Goal: Task Accomplishment & Management: Use online tool/utility

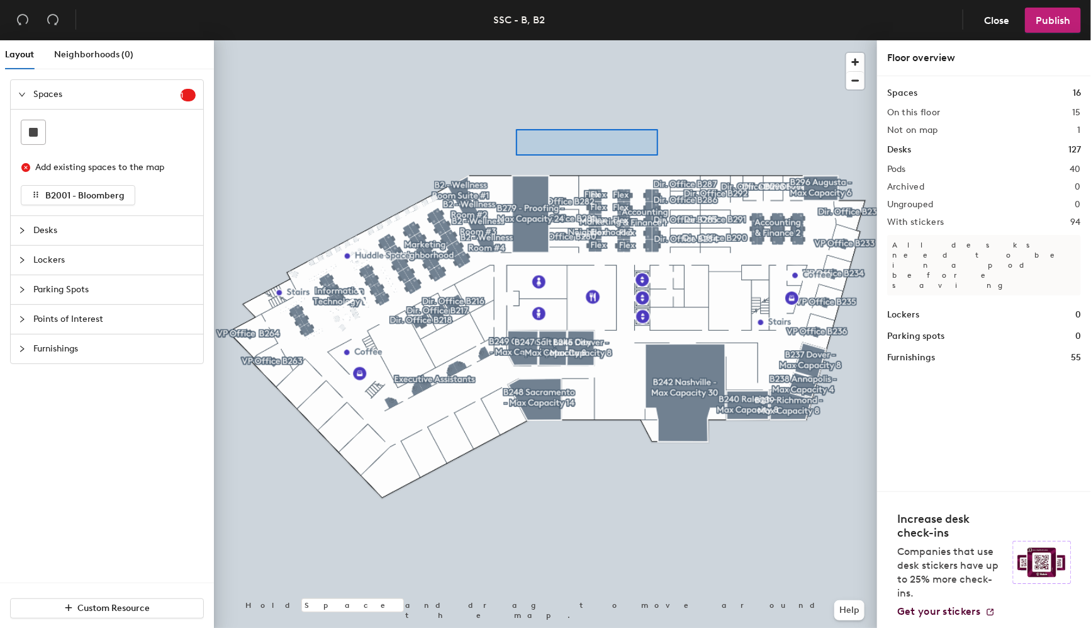
click at [516, 40] on div at bounding box center [545, 40] width 663 height 0
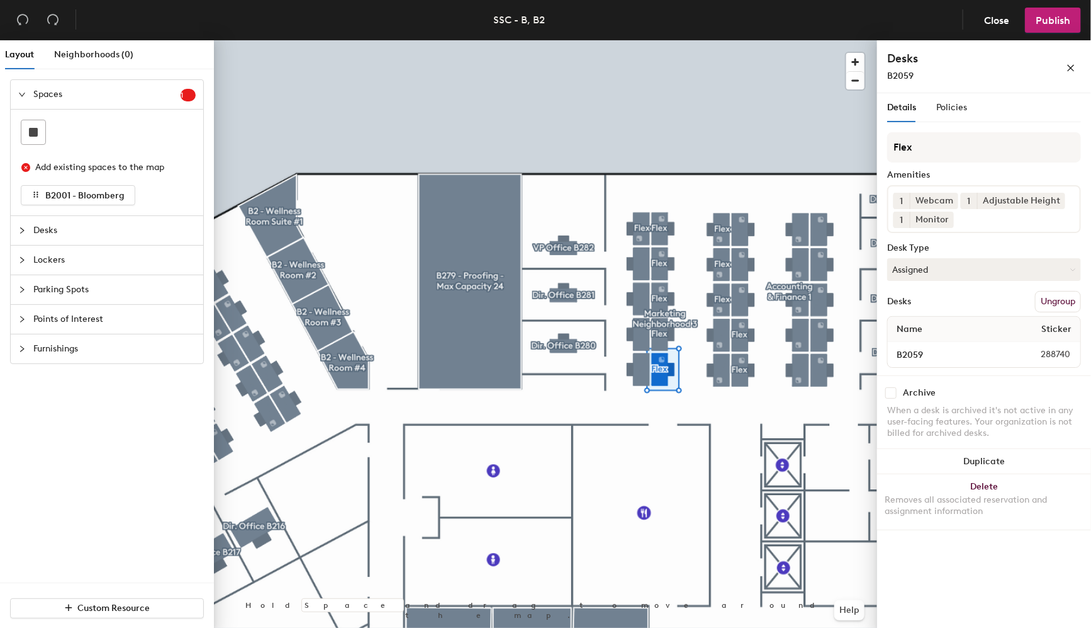
click at [1058, 298] on button "Ungroup" at bounding box center [1058, 301] width 46 height 21
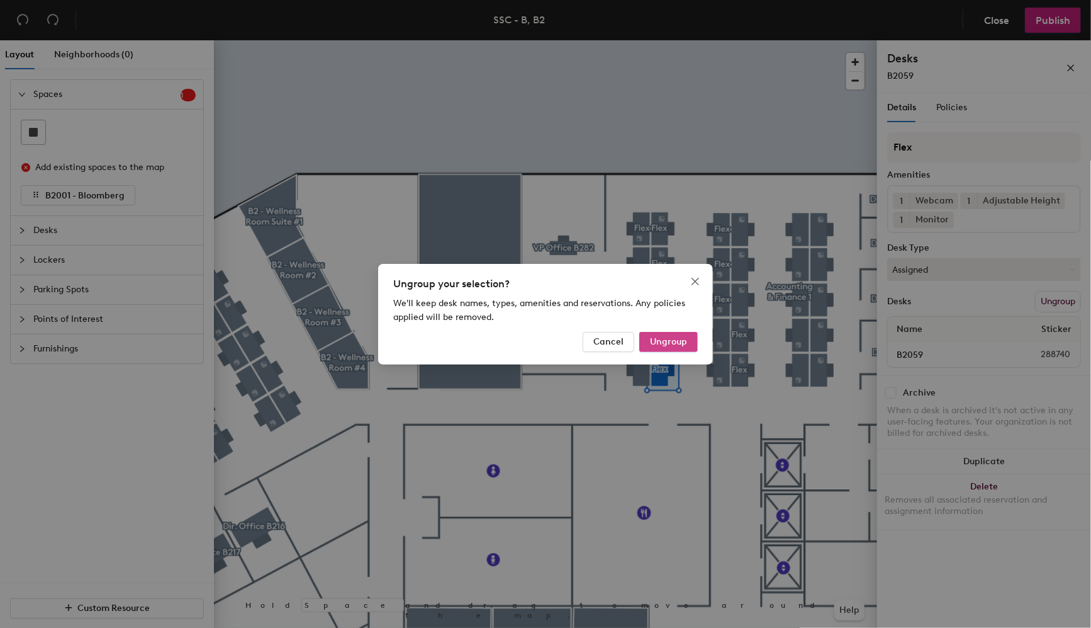
click at [673, 344] on span "Ungroup" at bounding box center [668, 341] width 37 height 11
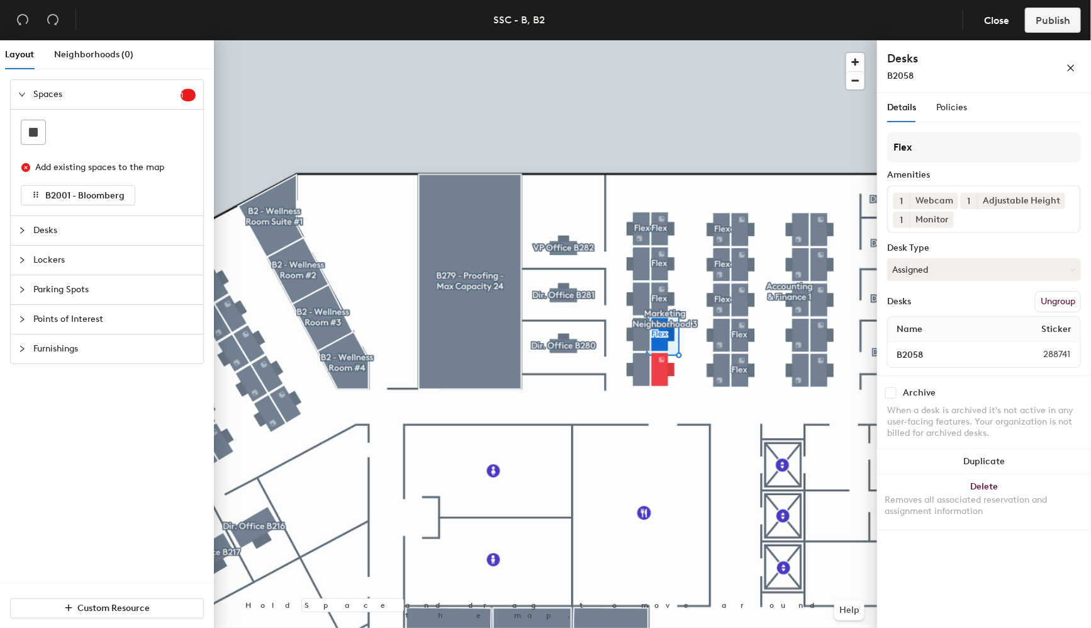
click at [1054, 300] on button "Ungroup" at bounding box center [1058, 301] width 46 height 21
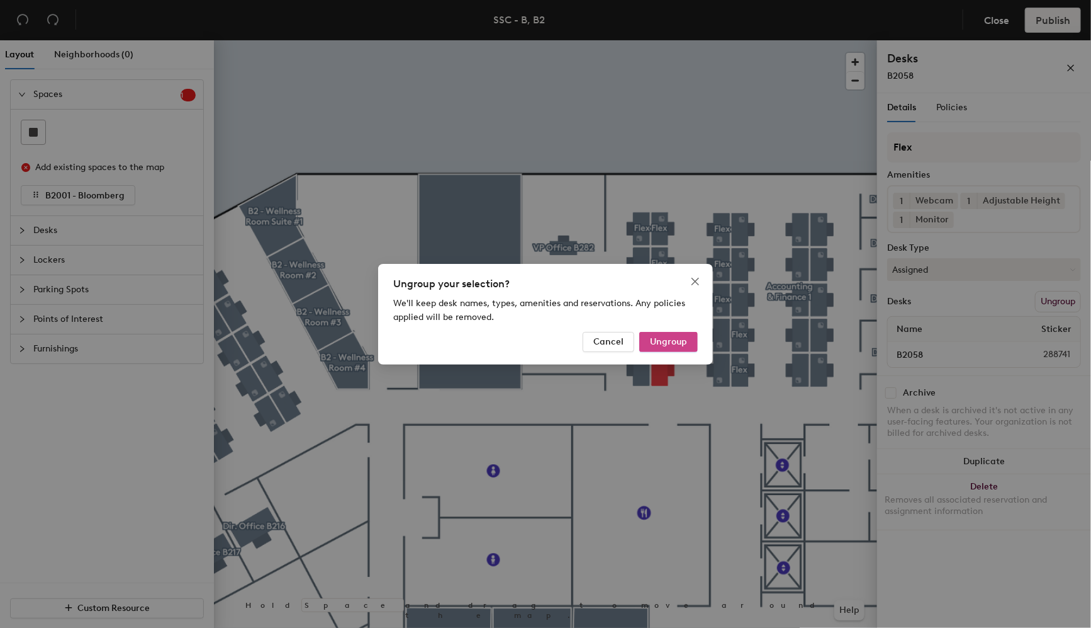
click at [682, 337] on span "Ungroup" at bounding box center [668, 341] width 37 height 11
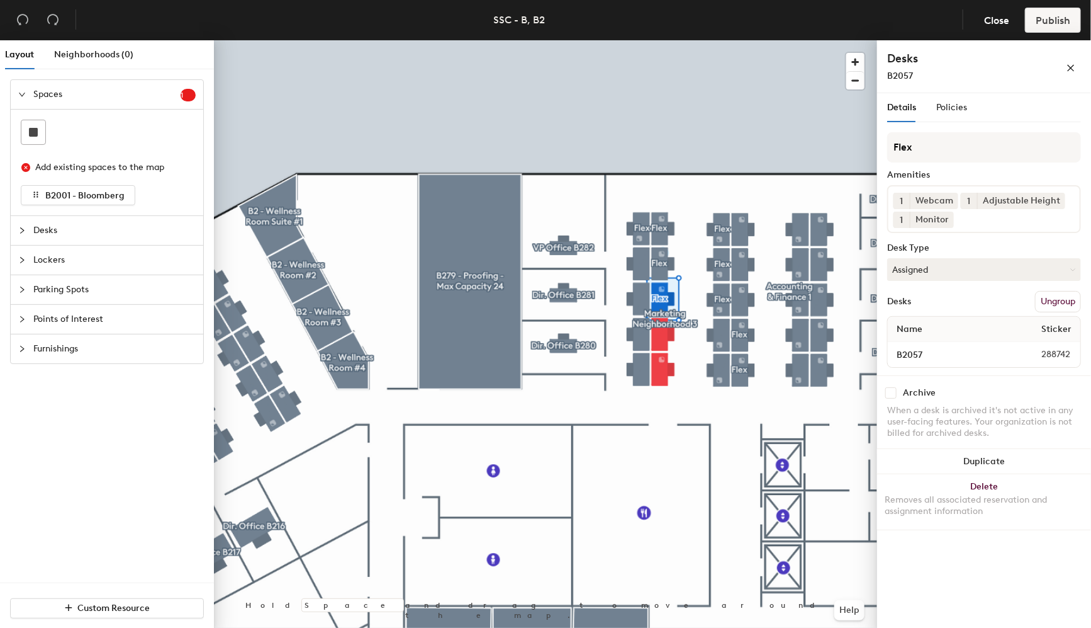
click at [1050, 303] on button "Ungroup" at bounding box center [1058, 301] width 46 height 21
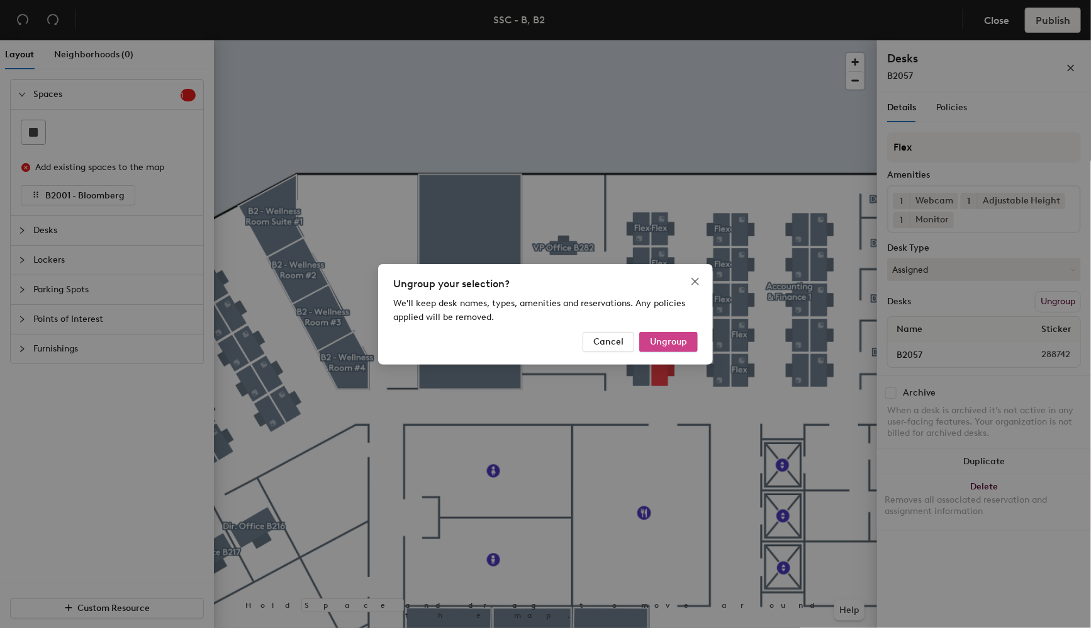
click at [657, 345] on span "Ungroup" at bounding box center [668, 341] width 37 height 11
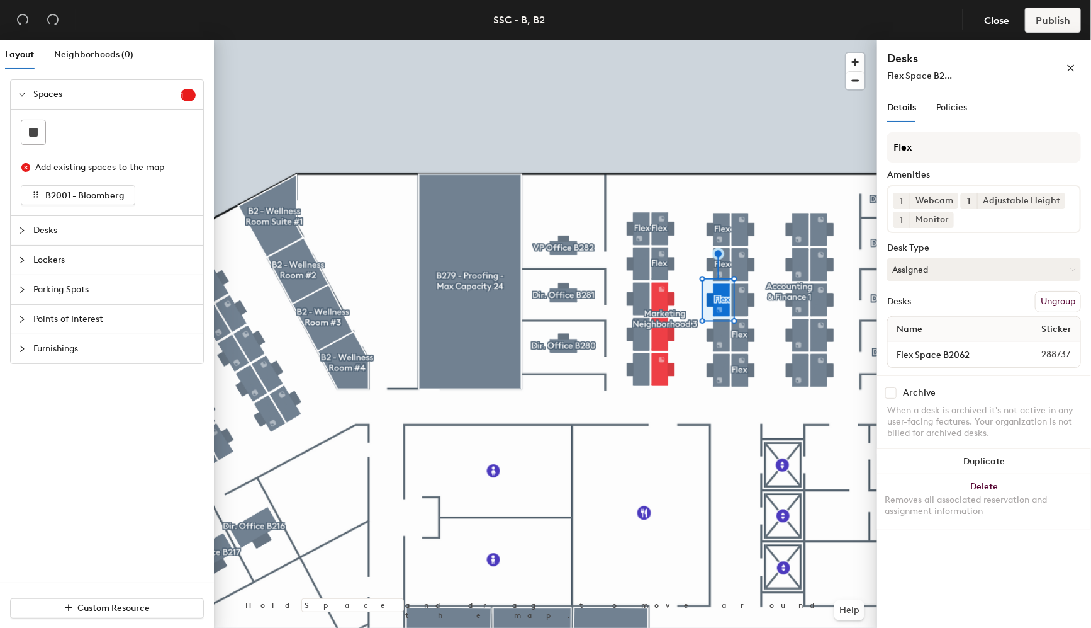
click at [1056, 291] on button "Ungroup" at bounding box center [1058, 301] width 46 height 21
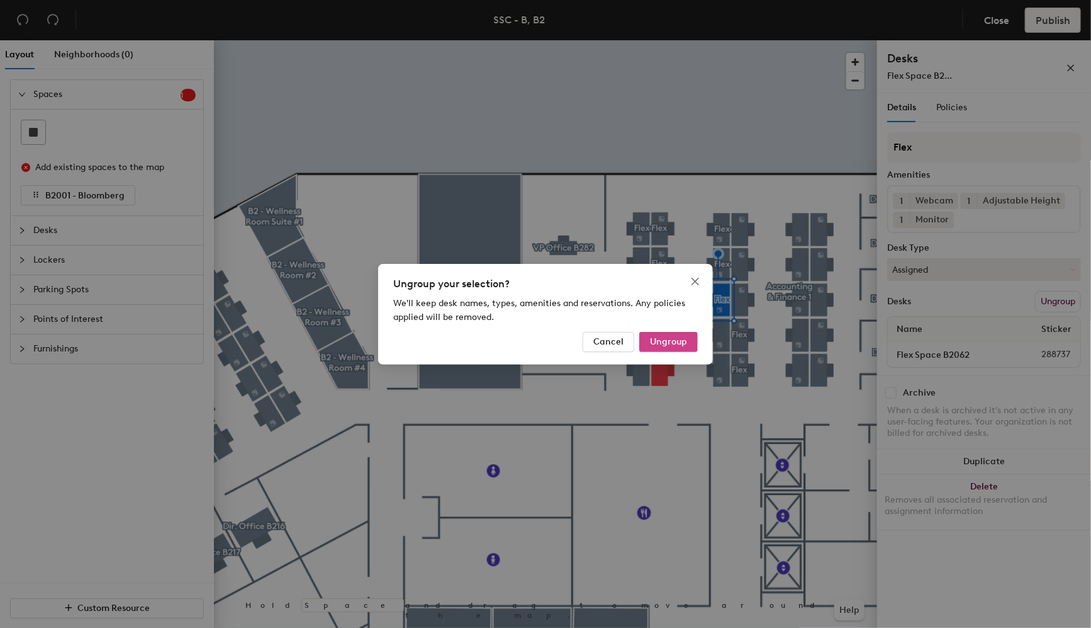
click at [670, 339] on span "Ungroup" at bounding box center [668, 341] width 37 height 11
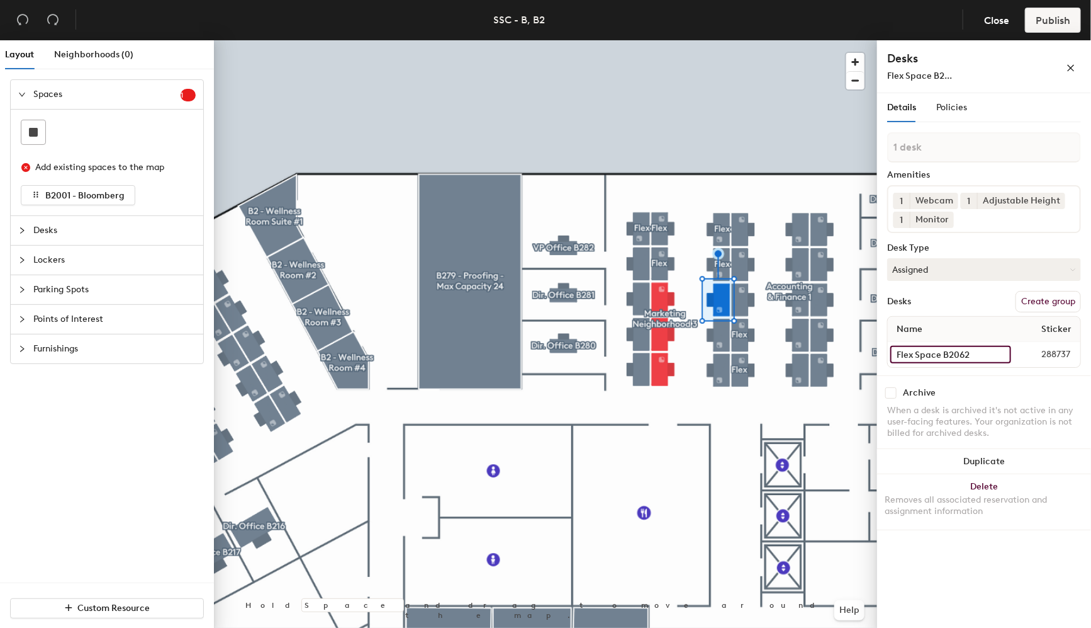
click at [944, 346] on input "Flex Space B2062" at bounding box center [951, 355] width 121 height 18
click at [944, 347] on input "Flex Space B2062" at bounding box center [951, 355] width 121 height 18
type input "B2062"
click at [668, 40] on div at bounding box center [545, 40] width 663 height 0
click at [666, 40] on div at bounding box center [545, 40] width 663 height 0
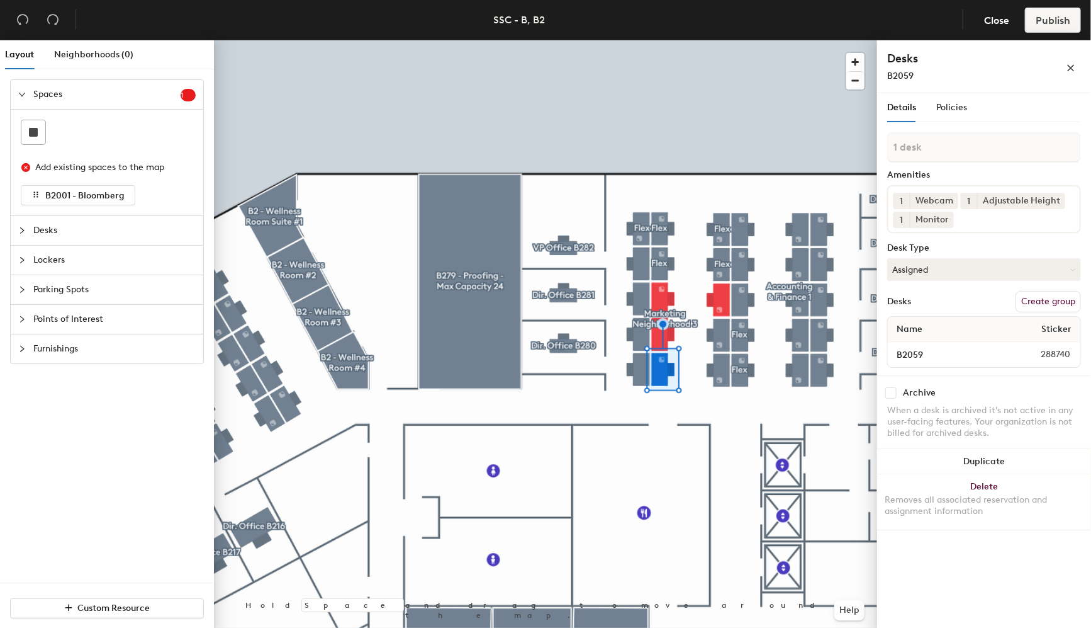
click at [634, 40] on div at bounding box center [545, 40] width 663 height 0
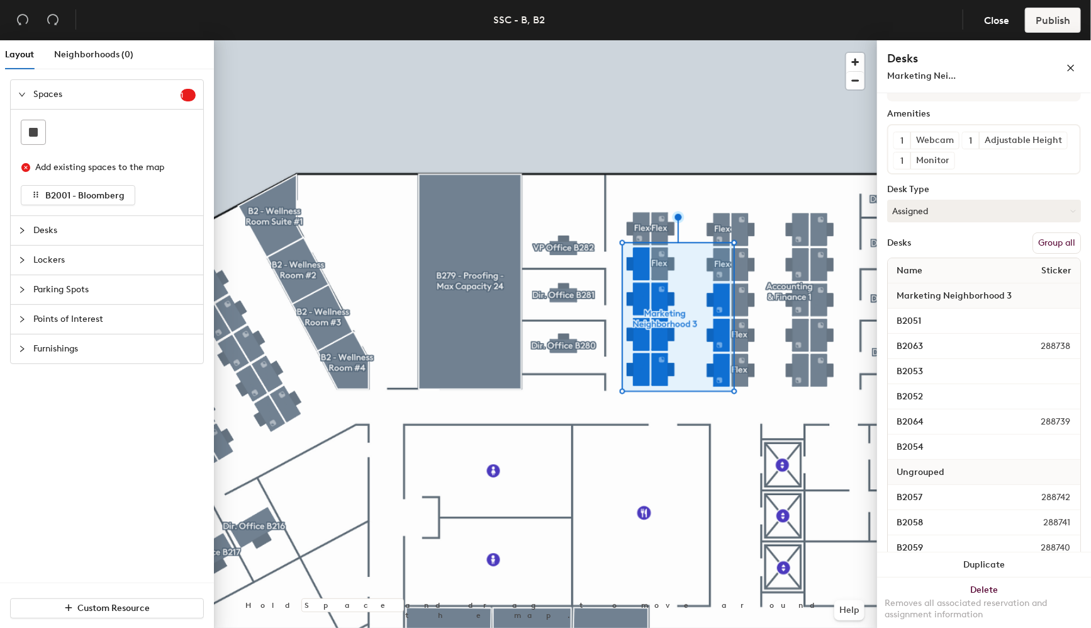
scroll to position [127, 0]
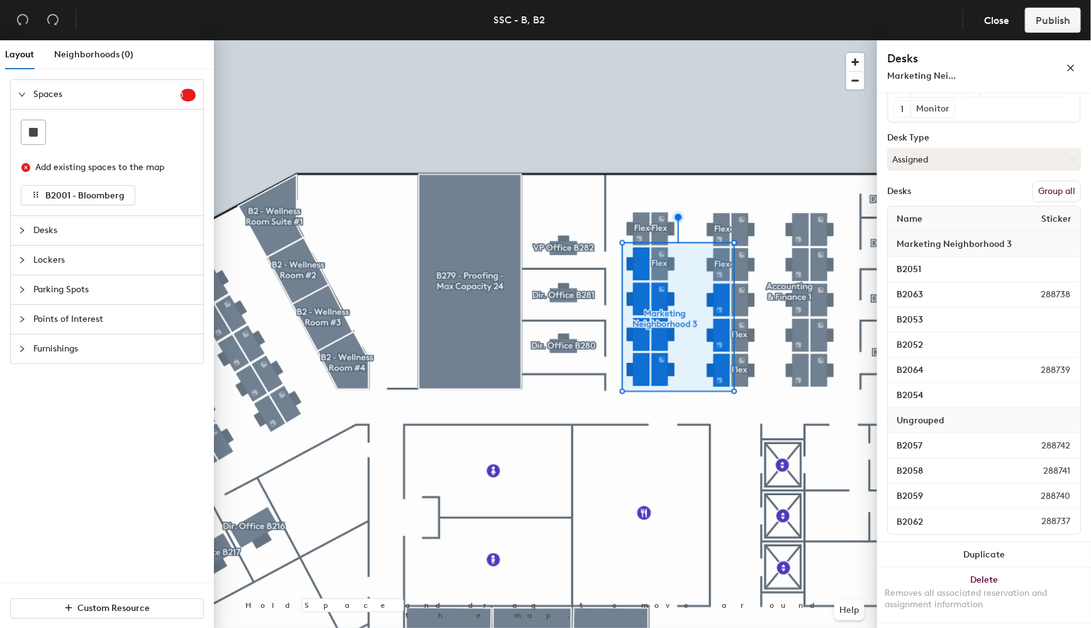
click at [1056, 193] on button "Group all" at bounding box center [1057, 191] width 48 height 21
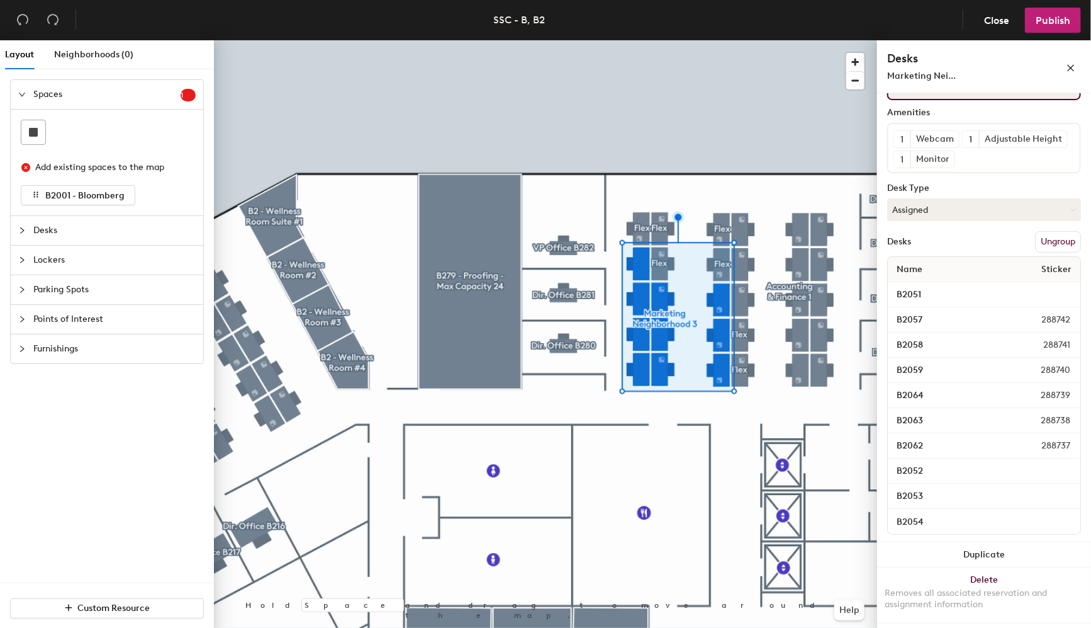
scroll to position [0, 0]
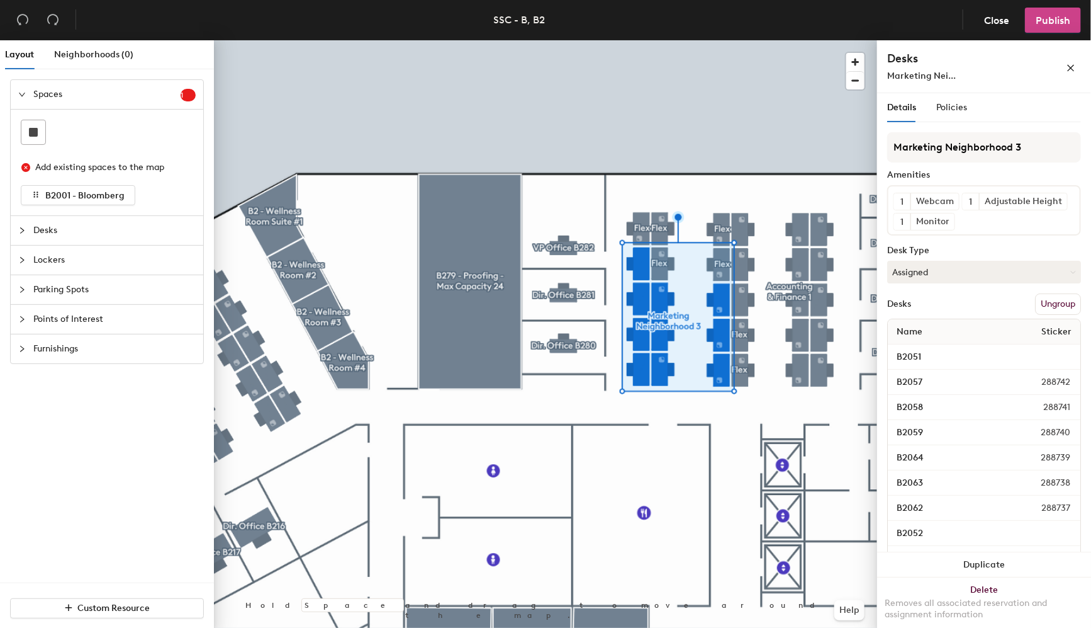
click at [1045, 18] on span "Publish" at bounding box center [1053, 20] width 35 height 12
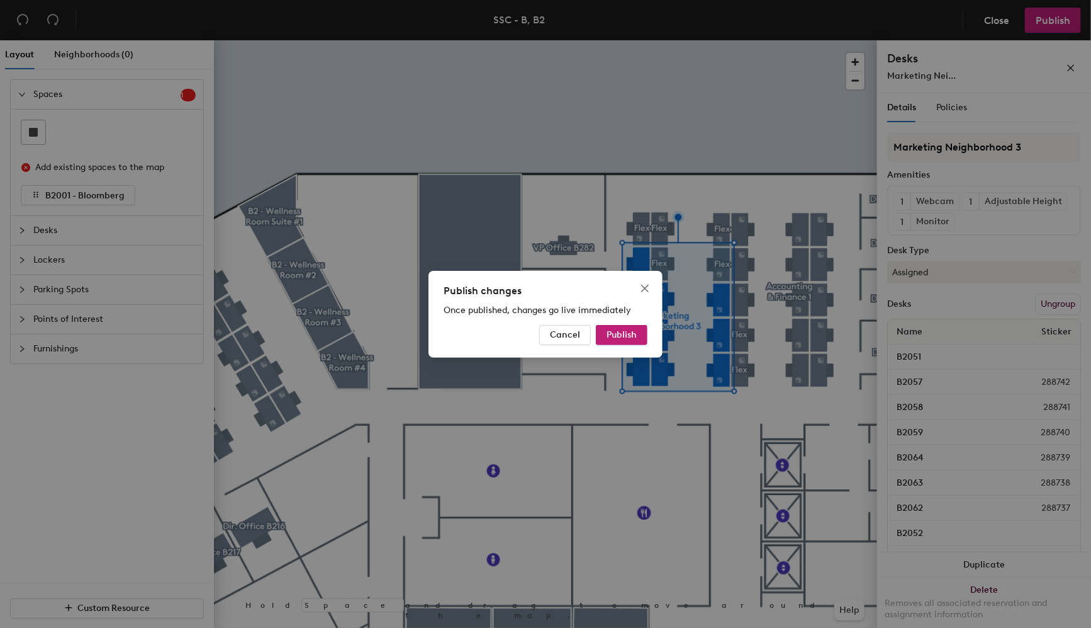
drag, startPoint x: 619, startPoint y: 336, endPoint x: 797, endPoint y: 604, distance: 321.9
click at [619, 337] on span "Publish" at bounding box center [622, 334] width 30 height 11
